Goal: Transaction & Acquisition: Book appointment/travel/reservation

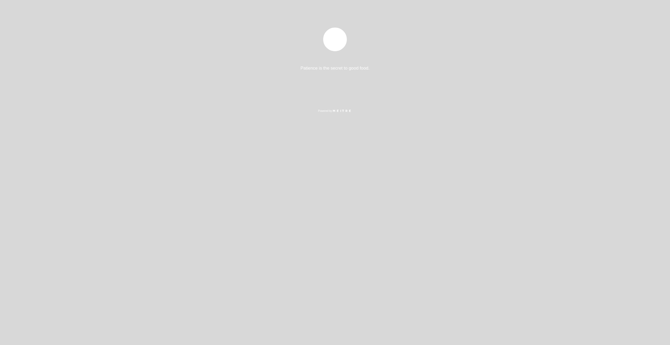
select select "es"
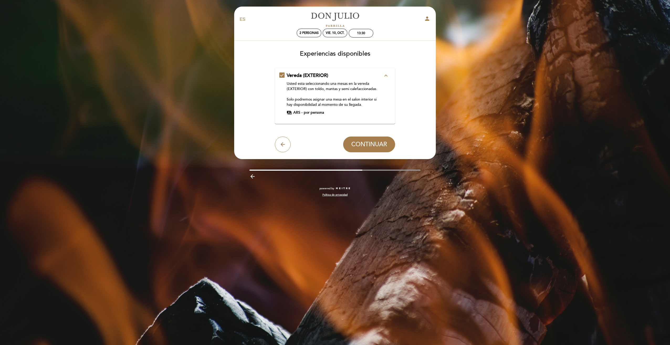
click at [389, 80] on div "Vereda (EXTERIOR) expand_less Usted esta seleccionando una mesas en la vereda (…" at bounding box center [335, 93] width 112 height 43
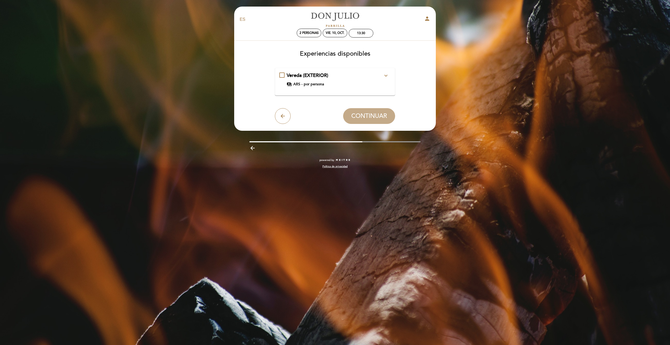
click at [371, 78] on div "Vereda (EXTERIOR) expand_more" at bounding box center [335, 75] width 96 height 7
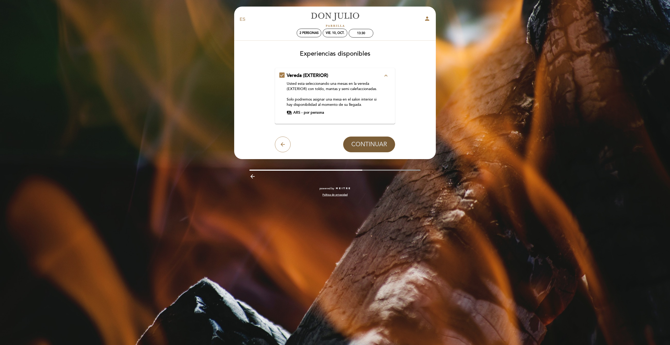
click at [356, 147] on span "CONTINUAR" at bounding box center [369, 144] width 36 height 7
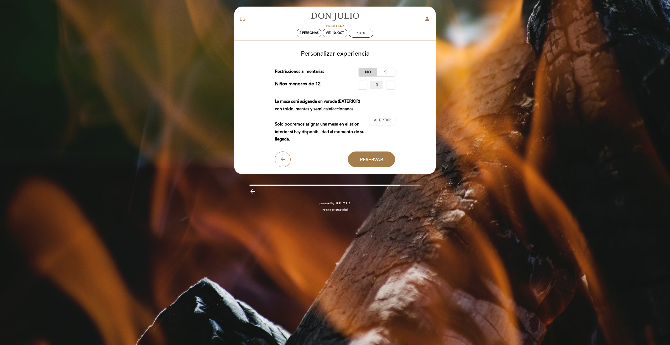
click at [367, 74] on label "No" at bounding box center [368, 72] width 18 height 9
drag, startPoint x: 300, startPoint y: 100, endPoint x: 358, endPoint y: 102, distance: 57.6
click at [358, 102] on div "La mesa será asiganda en vereda (EXTERIOR) con toldo, mantas y semi calefaccion…" at bounding box center [322, 120] width 95 height 45
click at [286, 110] on div "La mesa será asiganda en vereda (EXTERIOR) con toldo, mantas y semi calefaccion…" at bounding box center [322, 120] width 95 height 45
drag, startPoint x: 286, startPoint y: 110, endPoint x: 319, endPoint y: 111, distance: 33.4
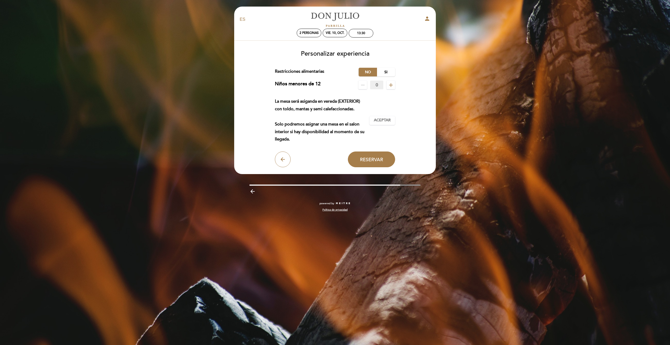
click at [319, 111] on div "La mesa será asiganda en vereda (EXTERIOR) con toldo, mantas y semi calefaccion…" at bounding box center [322, 120] width 95 height 45
click at [381, 122] on span "Aceptar" at bounding box center [382, 121] width 17 height 6
click at [295, 128] on div "La mesa será asiganda en vereda (EXTERIOR) con toldo, mantas y semi calefaccion…" at bounding box center [322, 120] width 95 height 45
click at [417, 120] on form "Cargo por servicio : 0 % Nothing selected 0 % 15 % 18 % 20 % Restricciones alim…" at bounding box center [335, 118] width 194 height 100
click at [382, 156] on button "Reservar" at bounding box center [371, 160] width 47 height 16
